Goal: Information Seeking & Learning: Check status

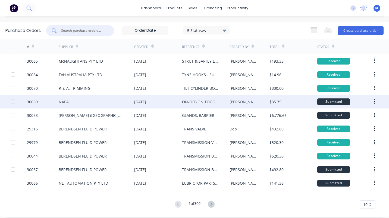
click at [199, 102] on div "ON-OFF-ON TOGGLE SWITCH" at bounding box center [200, 102] width 37 height 6
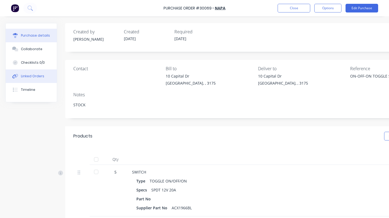
click at [40, 76] on div "Linked Orders" at bounding box center [32, 76] width 23 height 5
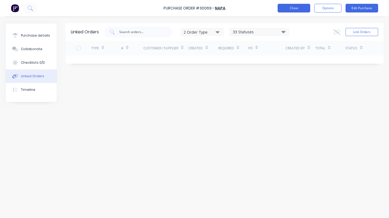
click at [299, 10] on button "Close" at bounding box center [294, 8] width 33 height 9
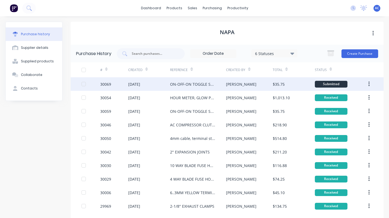
click at [180, 83] on div "ON-OFF-ON TOGGLE SWITCH" at bounding box center [192, 85] width 45 height 6
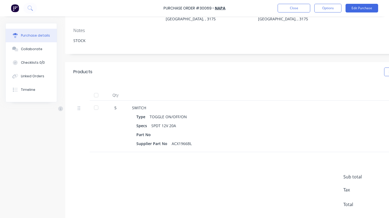
scroll to position [80, 0]
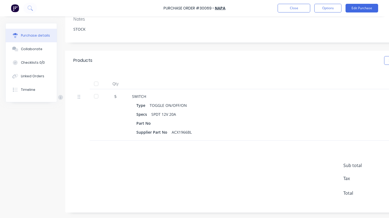
click at [98, 92] on div at bounding box center [96, 96] width 11 height 11
type textarea "x"
click at [296, 8] on button "Close" at bounding box center [294, 8] width 33 height 9
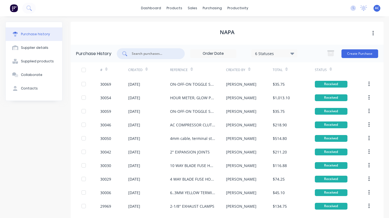
click at [152, 55] on input "text" at bounding box center [153, 53] width 45 height 5
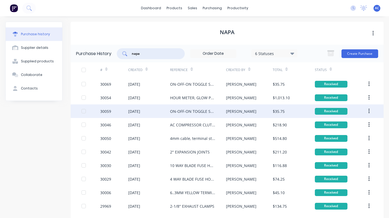
type input "napa"
click at [185, 112] on div "ON-OFF-ON TOGGLE SWITCH X 5" at bounding box center [192, 112] width 45 height 6
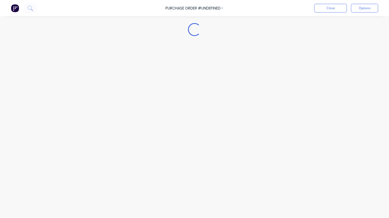
type textarea "x"
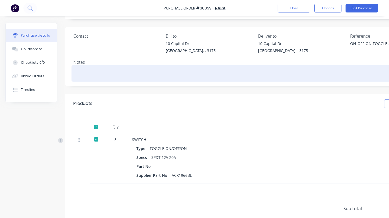
scroll to position [33, 0]
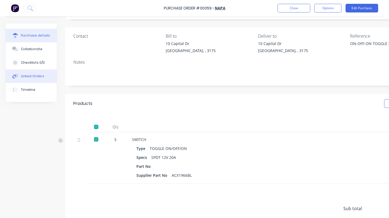
click at [29, 77] on div "Linked Orders" at bounding box center [32, 76] width 23 height 5
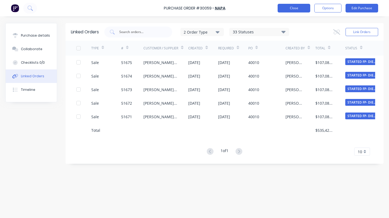
click at [285, 8] on button "Close" at bounding box center [294, 8] width 33 height 9
